Goal: Task Accomplishment & Management: Use online tool/utility

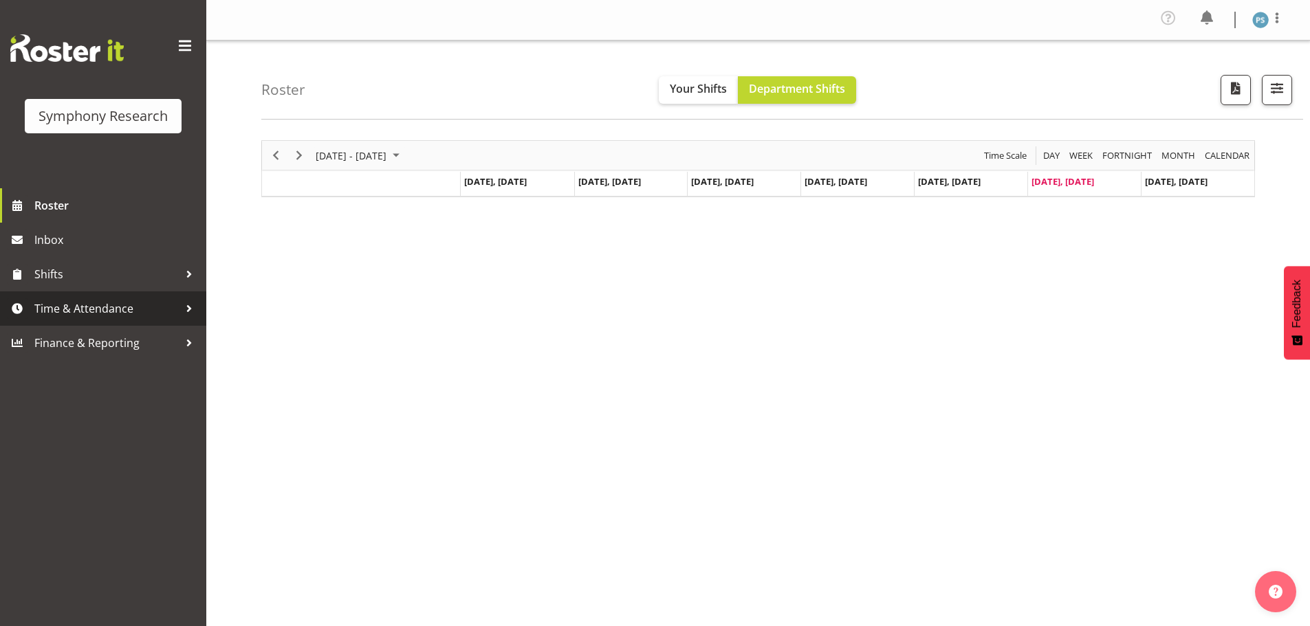
click at [128, 308] on span "Time & Attendance" at bounding box center [106, 308] width 144 height 21
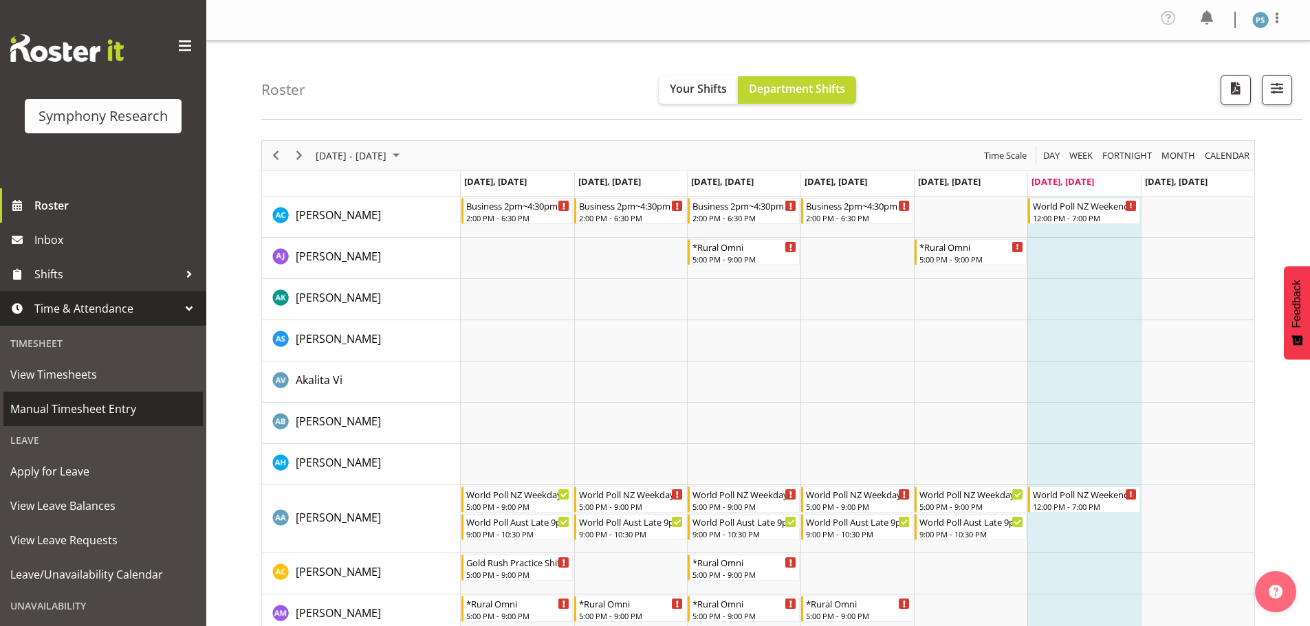
click at [124, 420] on link "Manual Timesheet Entry" at bounding box center [102, 409] width 199 height 34
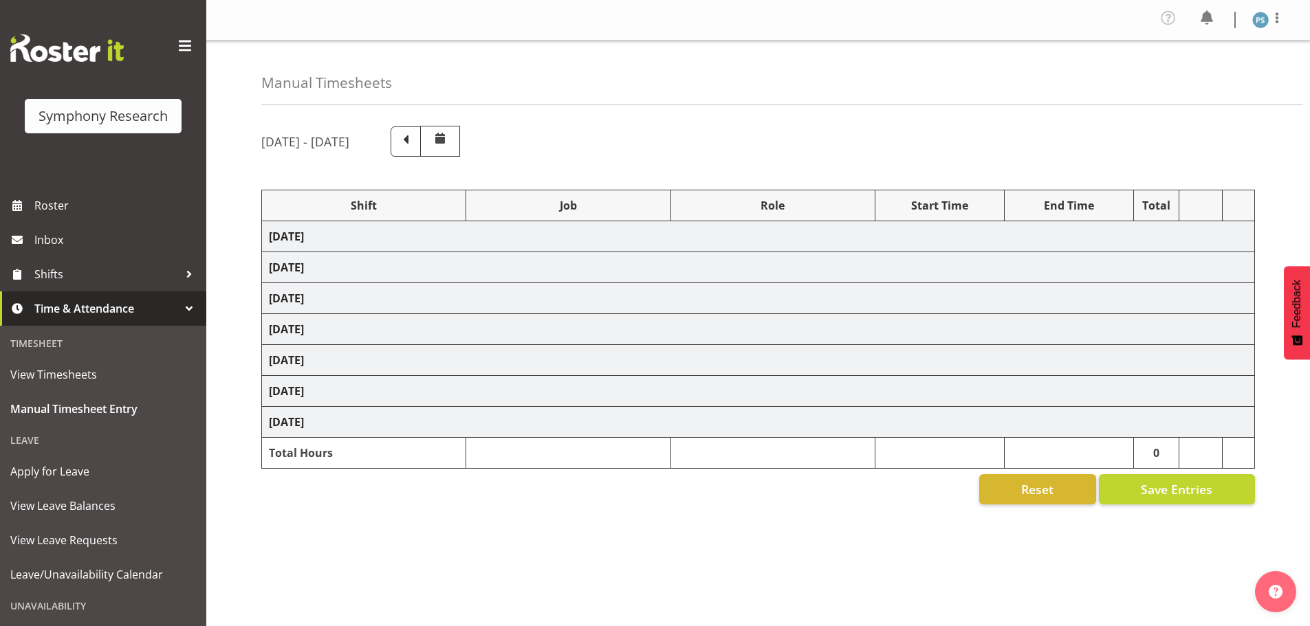
select select "4583"
select select "10527"
select select "4583"
select select "10499"
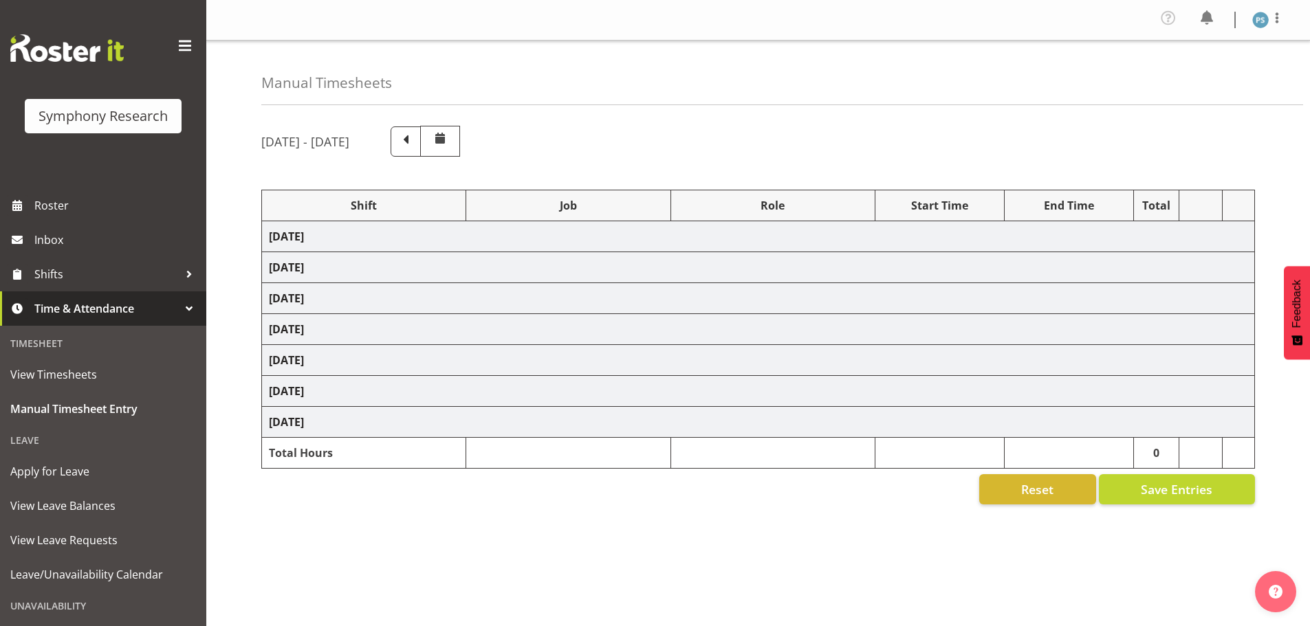
select select "4583"
select select "10527"
select select "4583"
select select "10499"
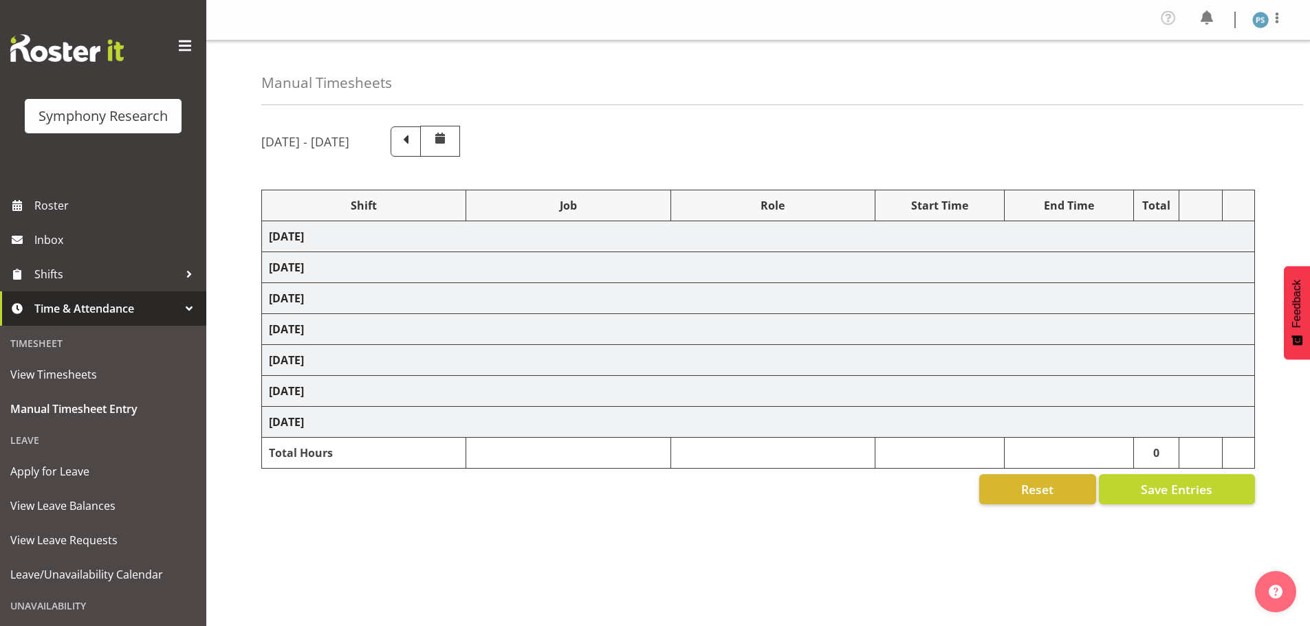
select select "4583"
select select "10527"
select select "4583"
select select "10499"
select select "4583"
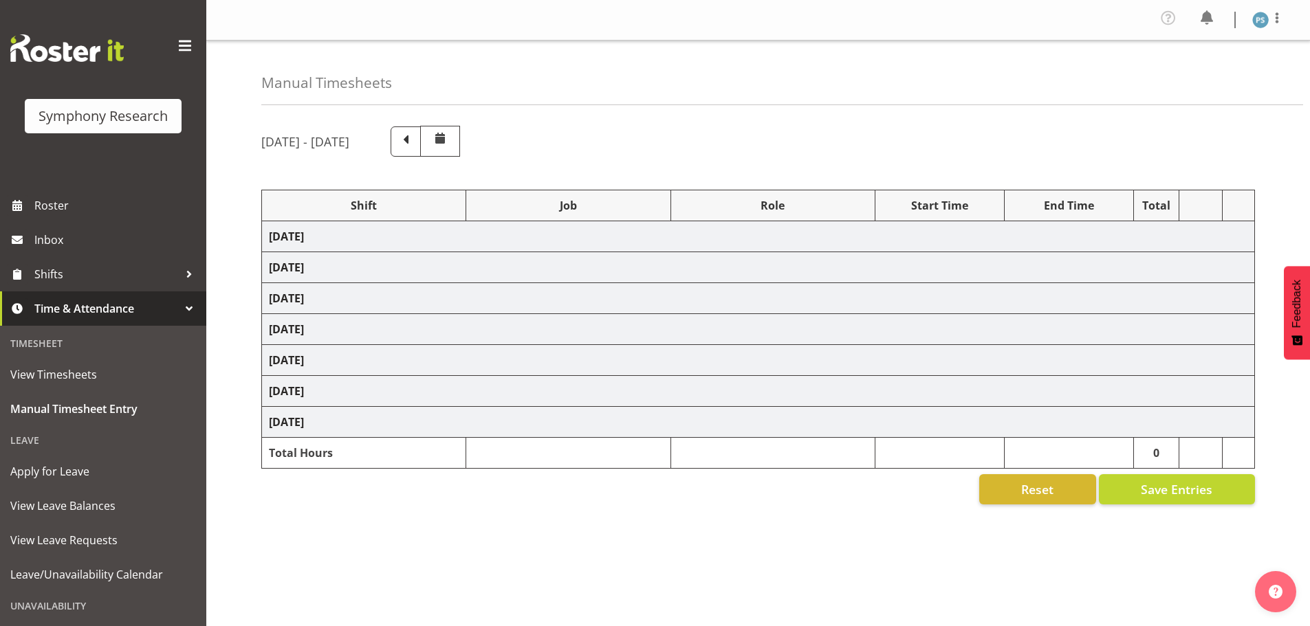
select select "4583"
select select "10527"
select select "4583"
select select "10499"
select select "4583"
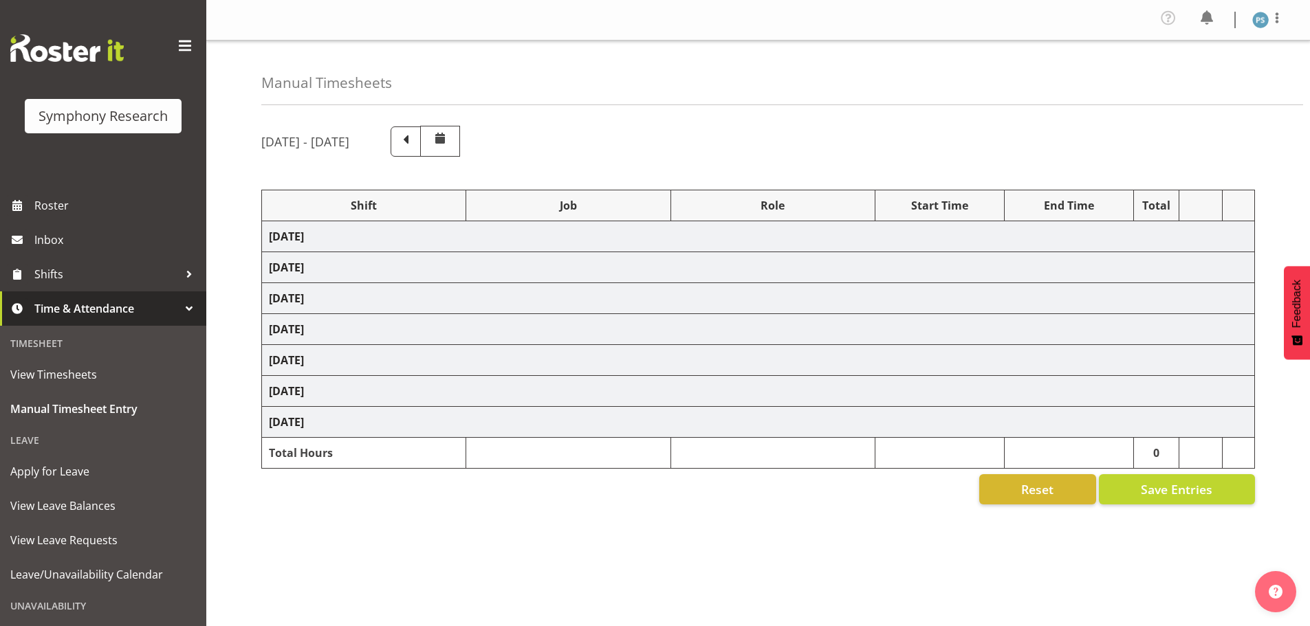
select select "10527"
select select "4583"
select select "10499"
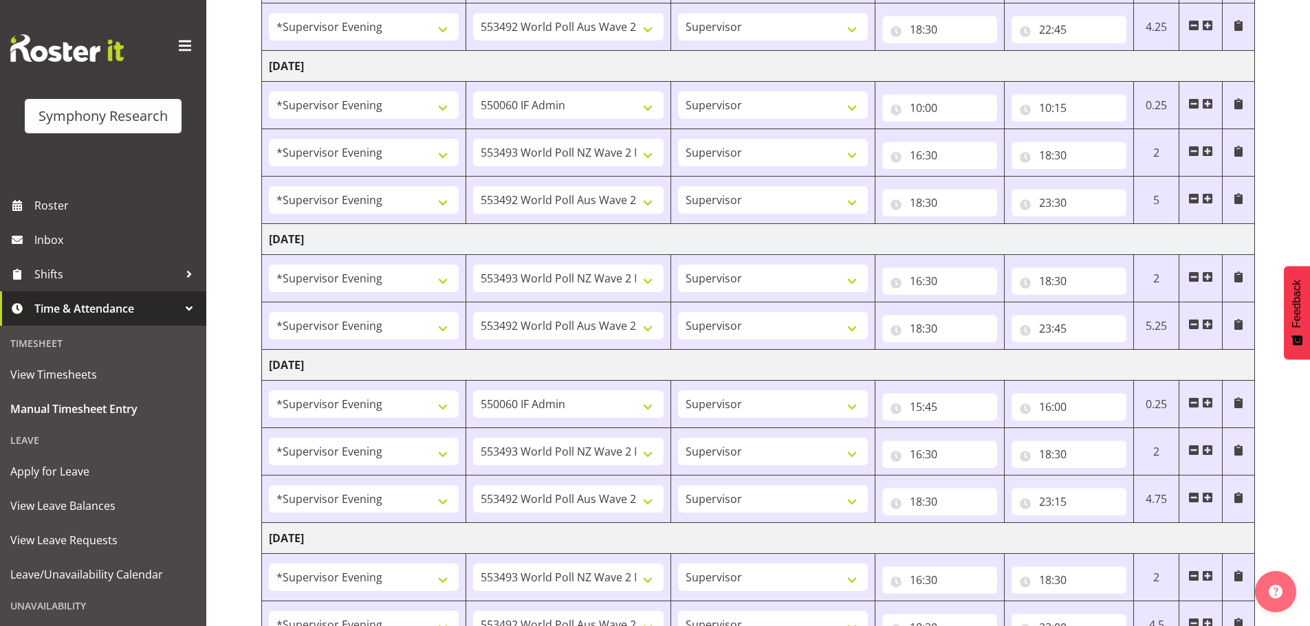
scroll to position [611, 0]
